Goal: Check status: Check status

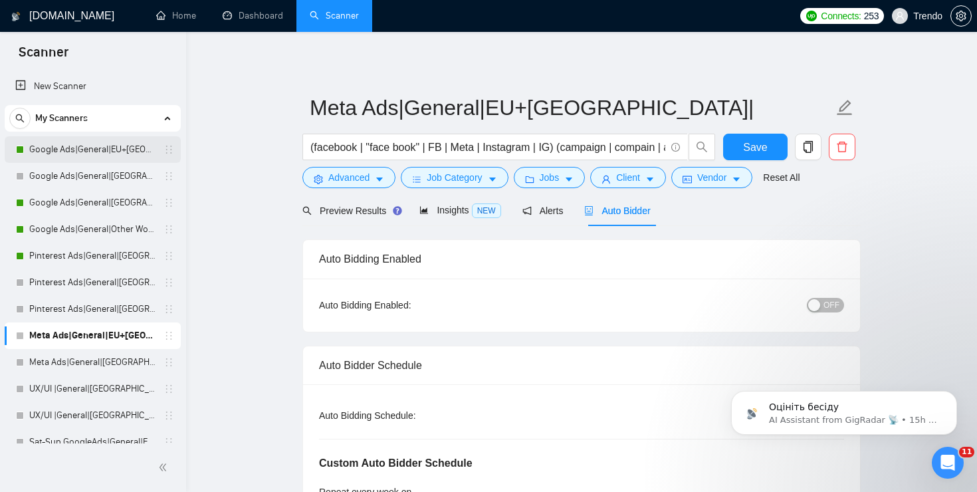
click at [87, 144] on link "Google Ads|General|EU+[GEOGRAPHIC_DATA]|" at bounding box center [92, 149] width 126 height 27
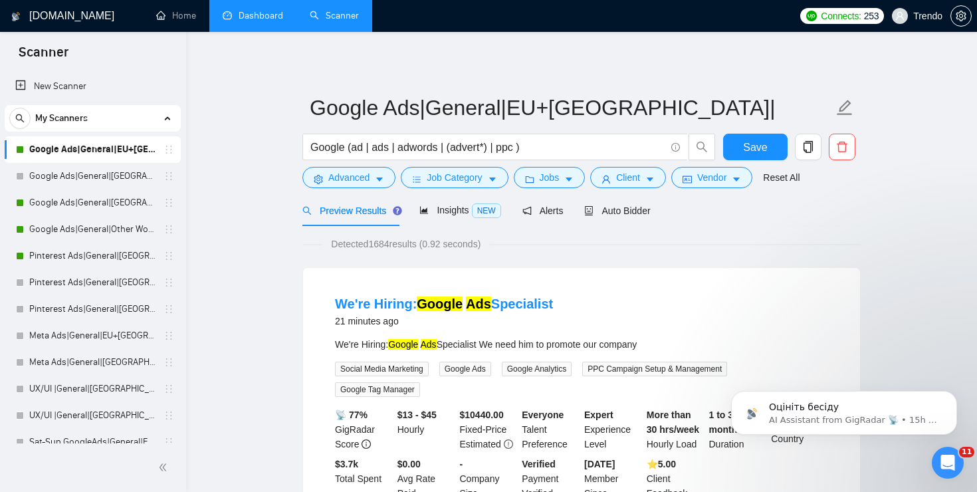
click at [257, 13] on link "Dashboard" at bounding box center [253, 15] width 60 height 11
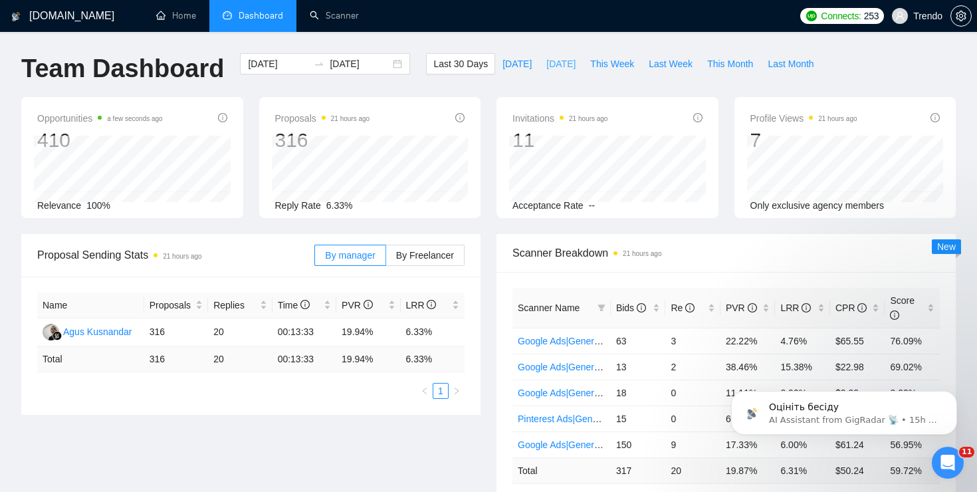
click at [546, 65] on span "[DATE]" at bounding box center [560, 63] width 29 height 15
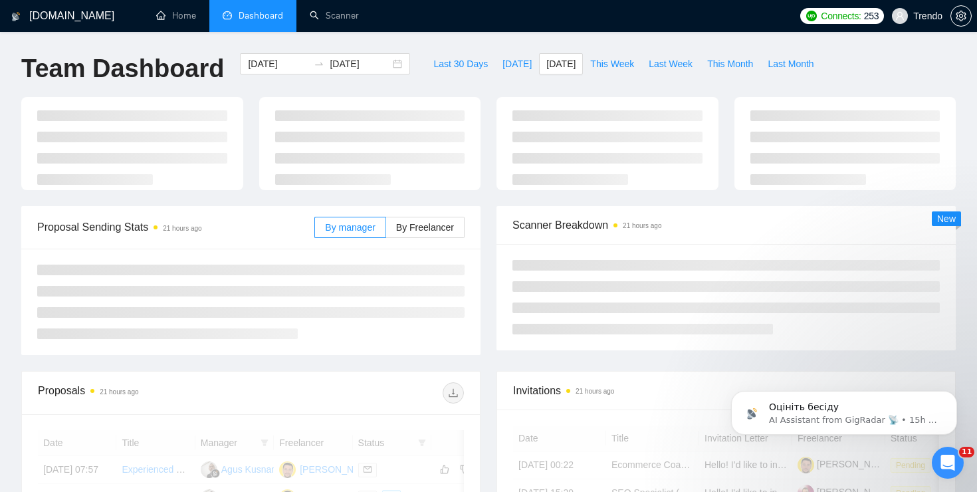
type input "[DATE]"
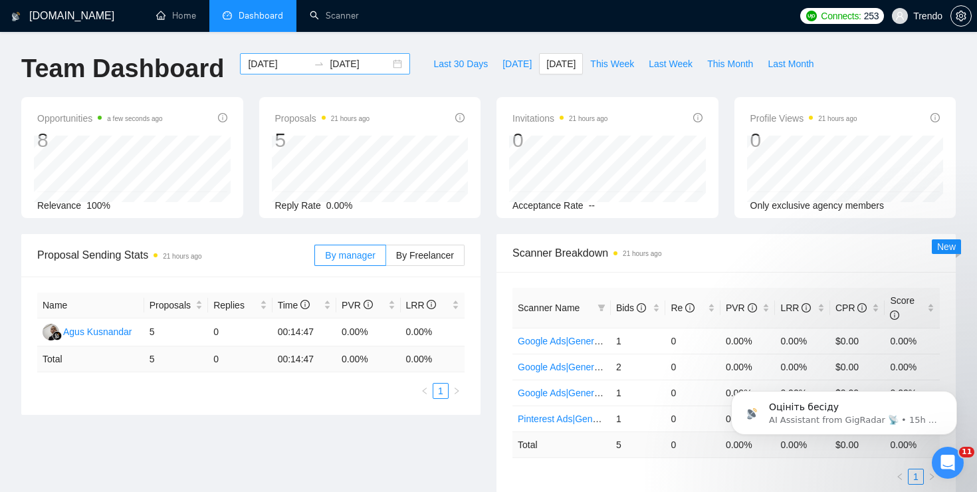
click at [381, 70] on div "[DATE] [DATE]" at bounding box center [325, 63] width 170 height 21
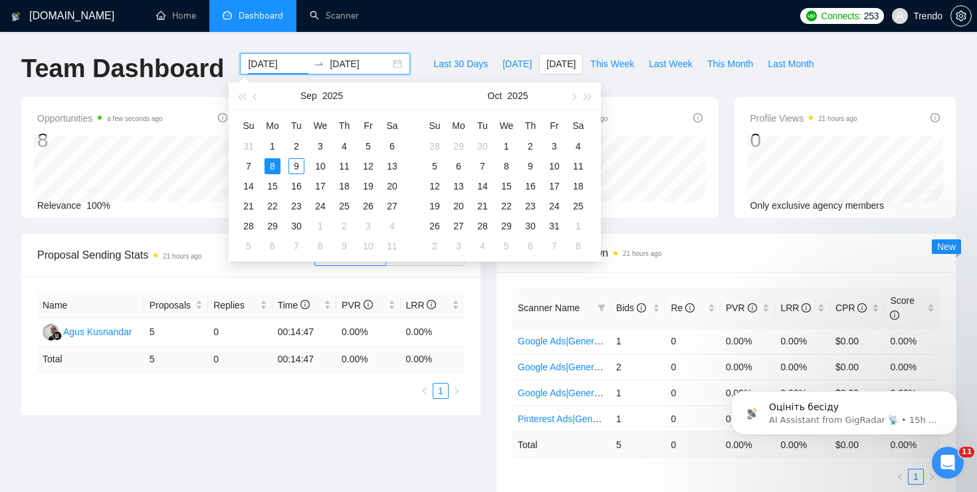
click at [391, 68] on div "[DATE] [DATE]" at bounding box center [325, 63] width 170 height 21
type input "[DATE]"
click at [367, 144] on div "5" at bounding box center [368, 146] width 16 height 16
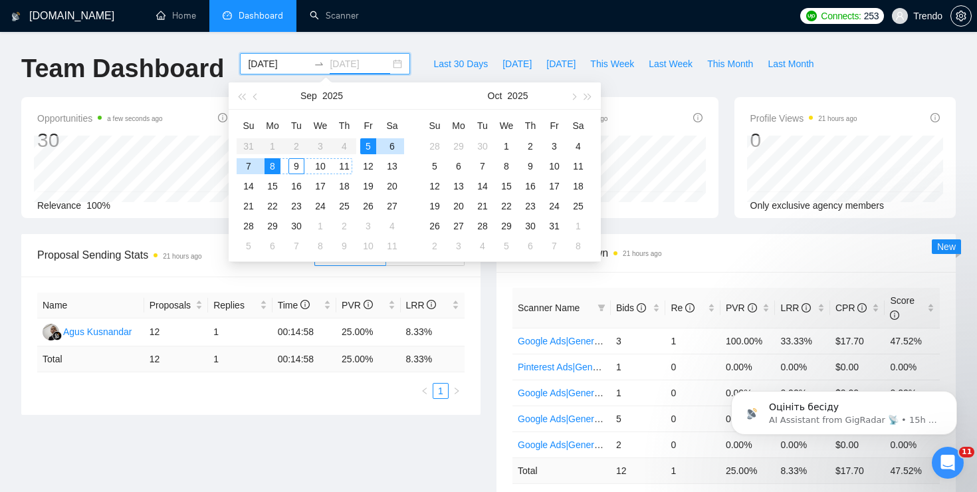
type input "[DATE]"
click at [366, 148] on div "5" at bounding box center [368, 146] width 16 height 16
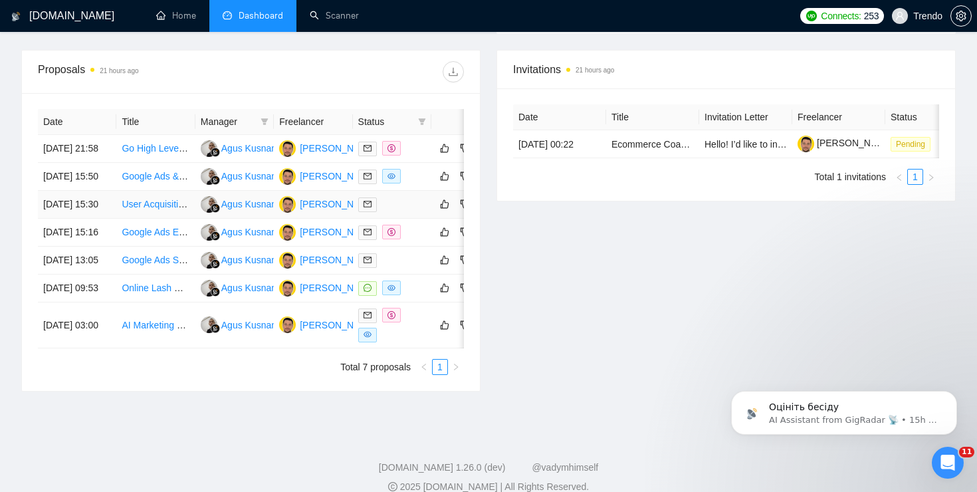
scroll to position [468, 0]
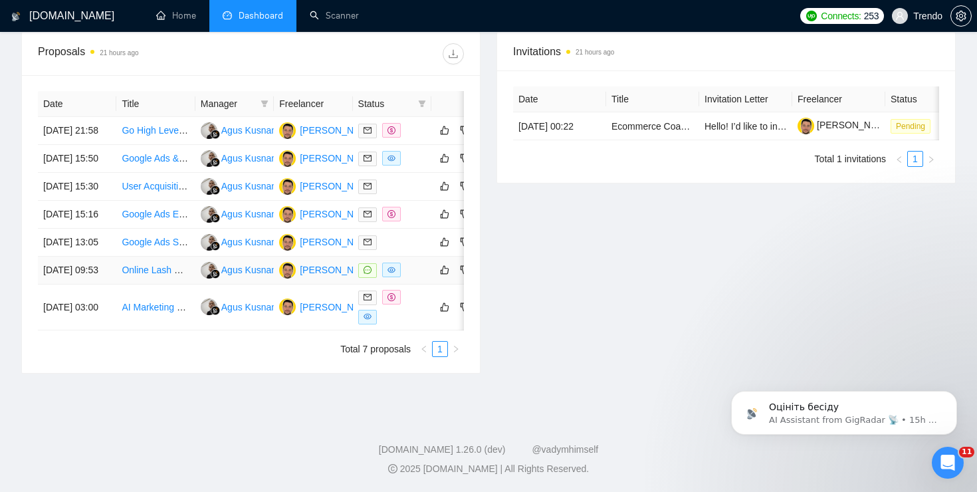
click at [133, 275] on link "Online Lash Course Ads" at bounding box center [172, 269] width 100 height 11
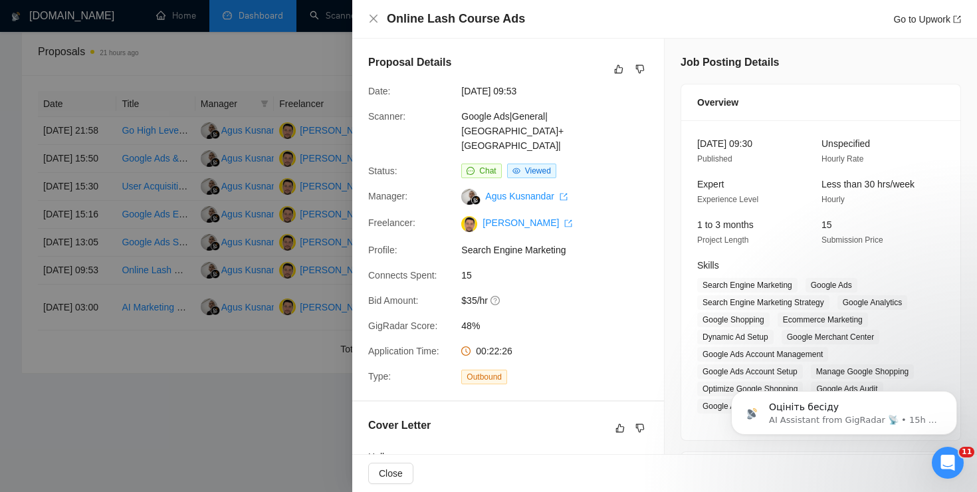
click at [279, 94] on div at bounding box center [488, 246] width 977 height 492
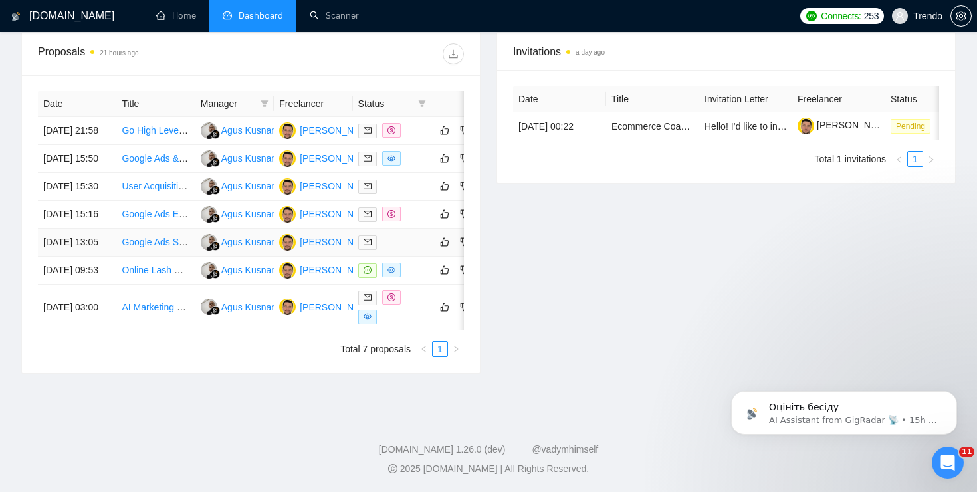
scroll to position [0, 0]
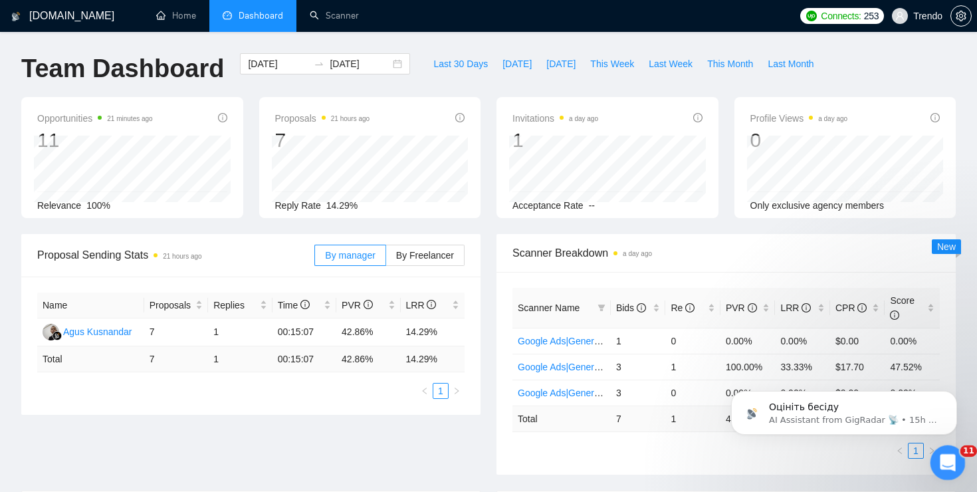
click at [953, 466] on div "Open Intercom Messenger" at bounding box center [946, 461] width 44 height 44
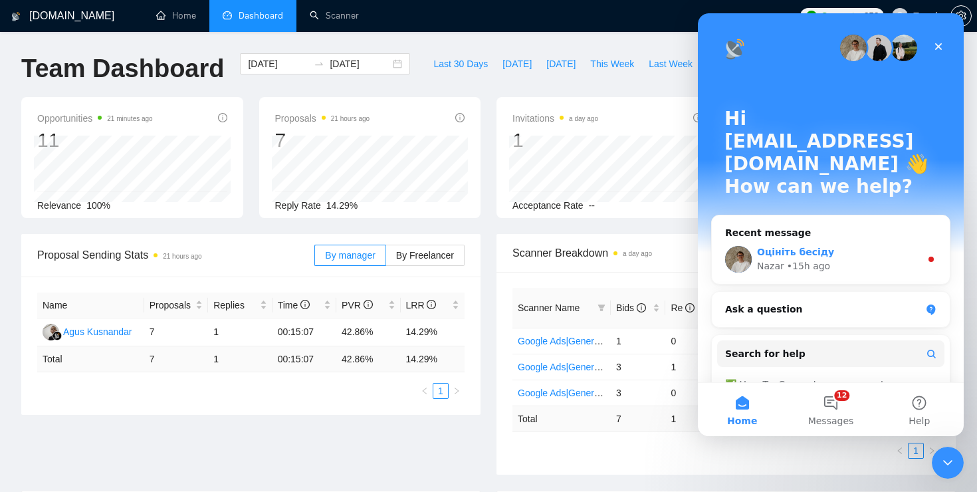
click at [862, 259] on div "Nazar • 15h ago" at bounding box center [838, 266] width 163 height 14
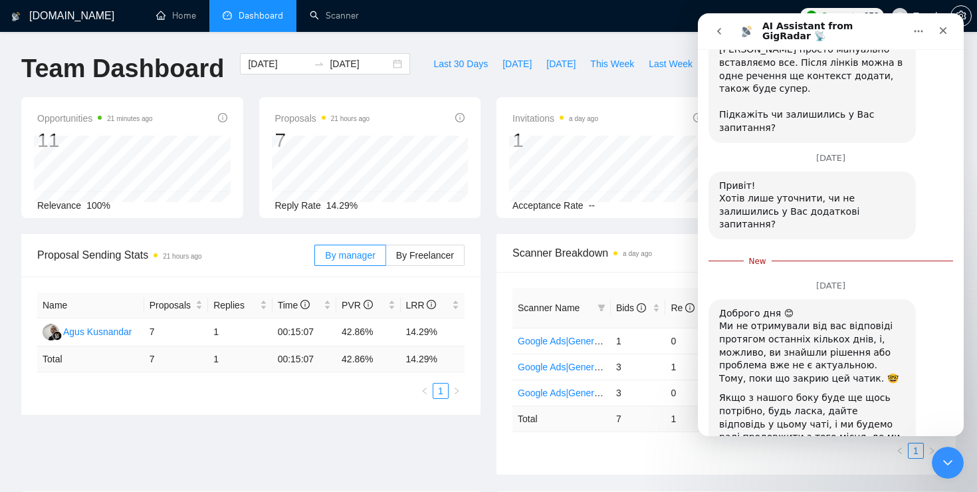
scroll to position [1325, 0]
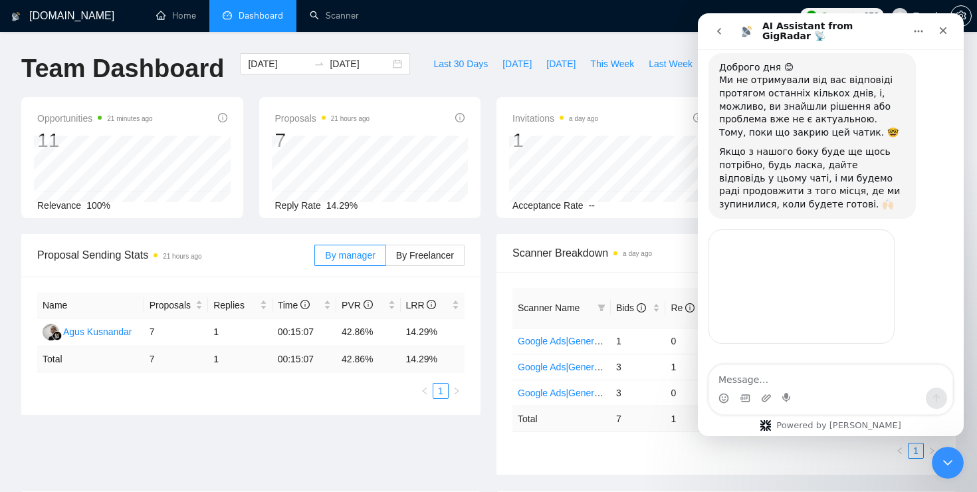
type textarea "Вс"
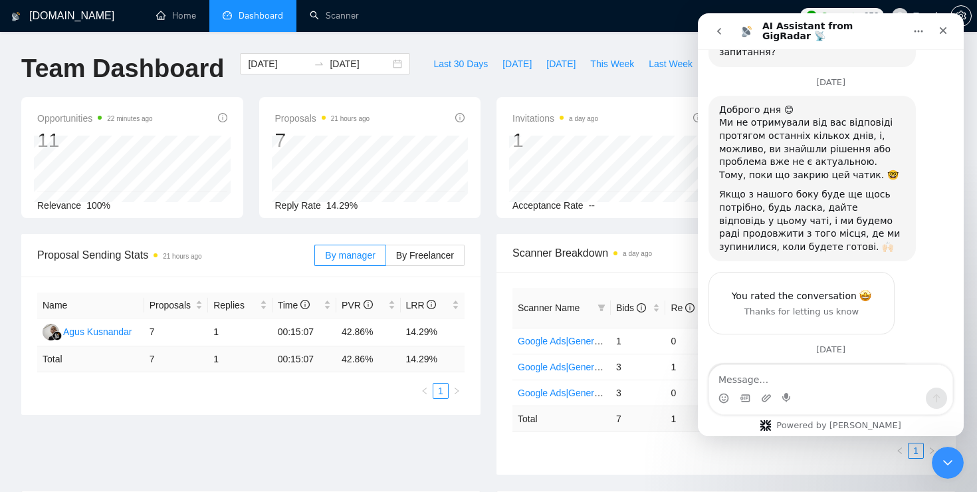
scroll to position [1591, 0]
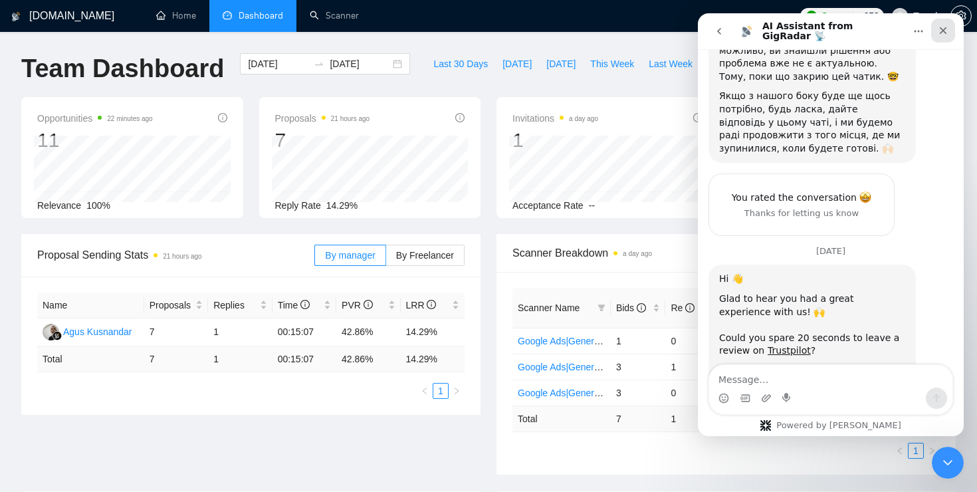
click at [931, 35] on div "Close" at bounding box center [943, 31] width 24 height 24
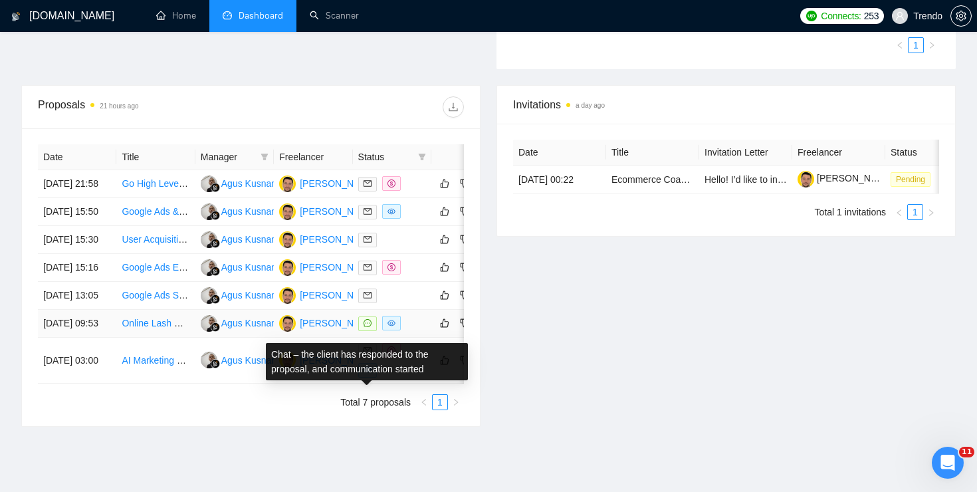
scroll to position [0, 0]
